Goal: Transaction & Acquisition: Obtain resource

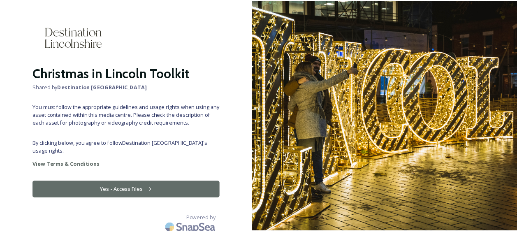
scroll to position [24, 0]
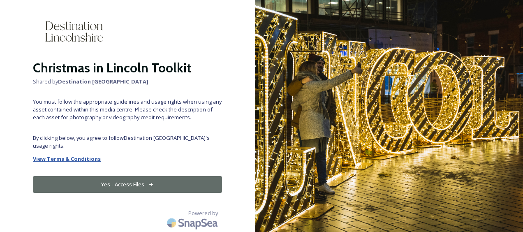
click at [78, 159] on strong "View Terms & Conditions" at bounding box center [67, 158] width 68 height 7
click at [142, 181] on button "Yes - Access Files" at bounding box center [127, 184] width 189 height 17
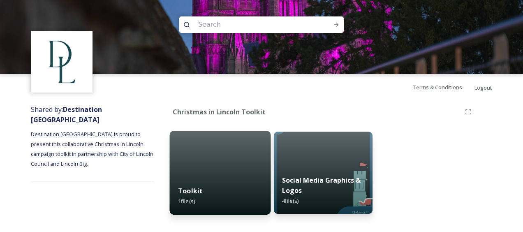
click at [219, 206] on div "Toolkit 1 file(s)" at bounding box center [220, 195] width 101 height 37
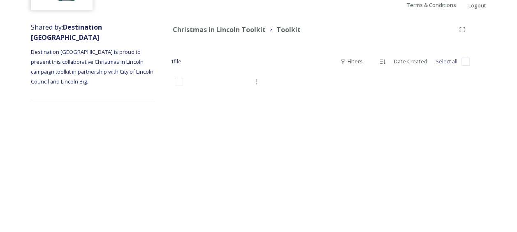
scroll to position [65, 0]
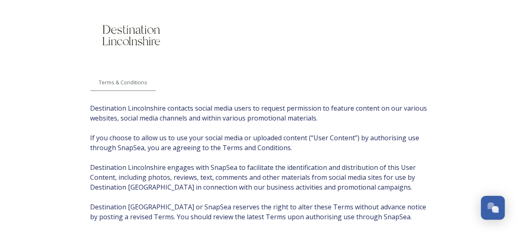
scroll to position [53, 0]
